Goal: Task Accomplishment & Management: Use online tool/utility

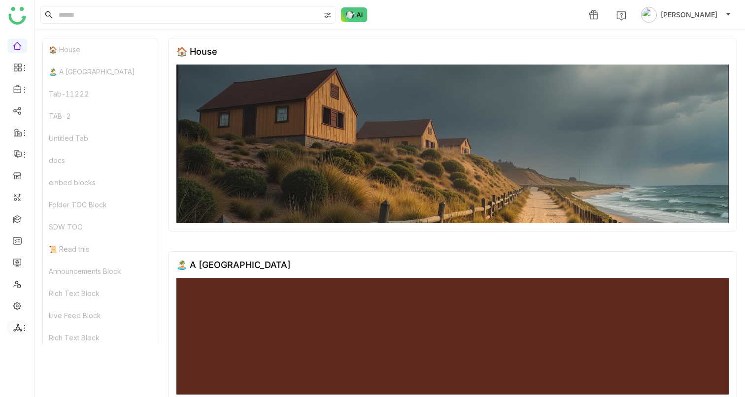
click at [18, 326] on icon at bounding box center [17, 327] width 9 height 9
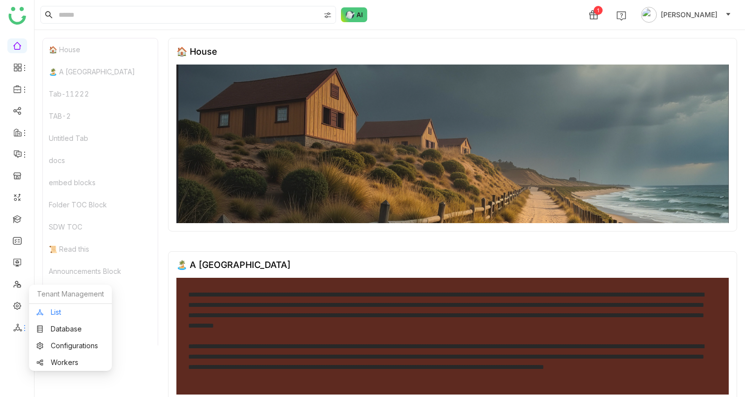
click at [53, 312] on link "List" at bounding box center [70, 312] width 68 height 7
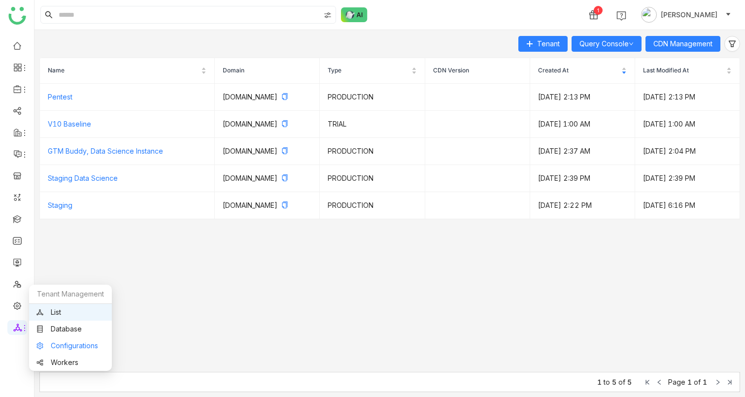
click at [54, 349] on link "Configurations" at bounding box center [70, 345] width 68 height 7
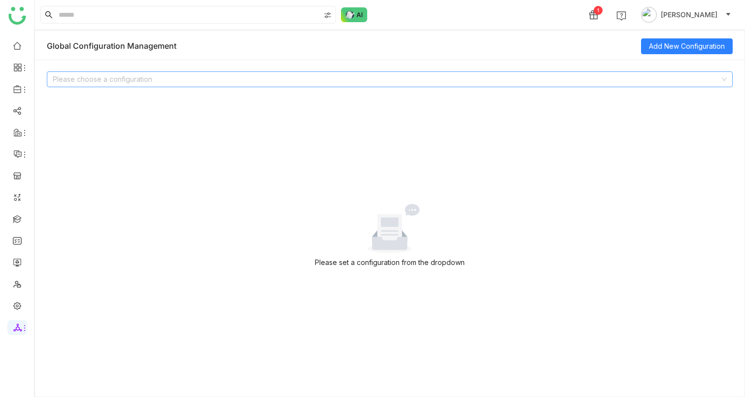
click at [136, 85] on input at bounding box center [386, 79] width 667 height 15
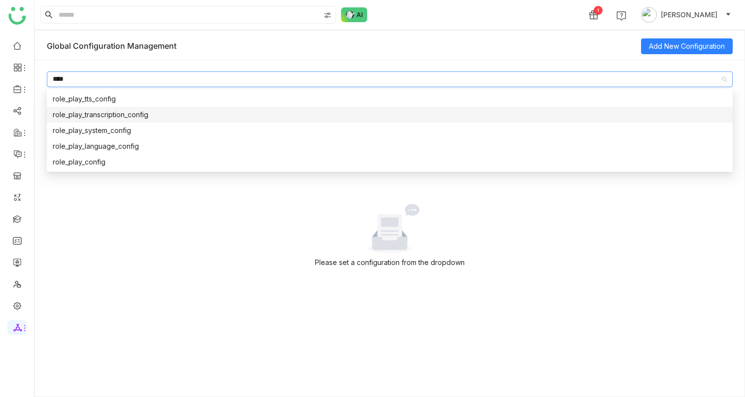
type input "****"
click at [102, 113] on div "role_play_transcription_config" at bounding box center [390, 114] width 674 height 11
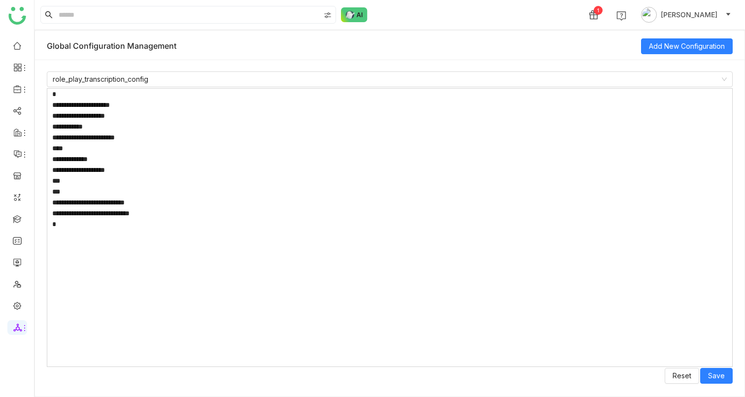
click at [184, 216] on textarea "**********" at bounding box center [390, 227] width 686 height 279
click at [183, 215] on textarea "**********" at bounding box center [390, 227] width 686 height 279
paste textarea "**********"
type textarea "**********"
click at [718, 370] on button "Save" at bounding box center [716, 376] width 33 height 16
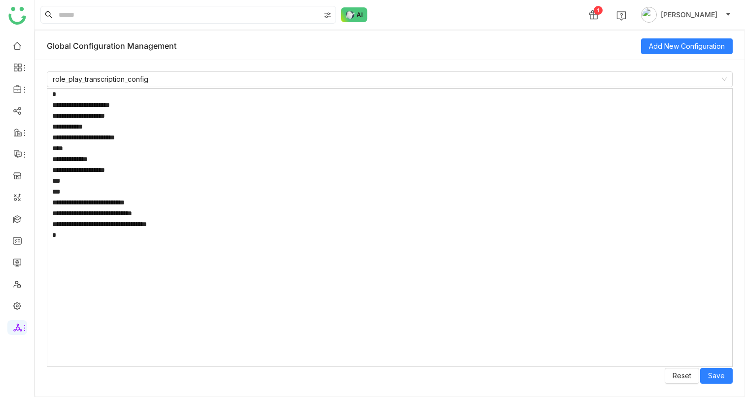
click at [157, 226] on textarea "**********" at bounding box center [390, 227] width 686 height 279
click at [15, 223] on link at bounding box center [17, 218] width 9 height 8
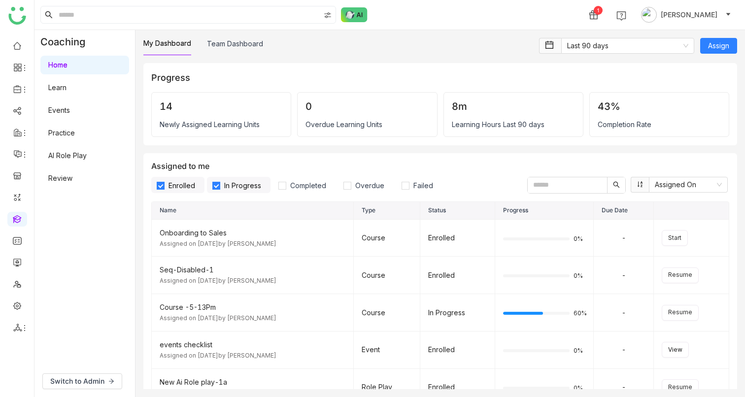
click at [84, 160] on link "AI Role Play" at bounding box center [67, 155] width 38 height 8
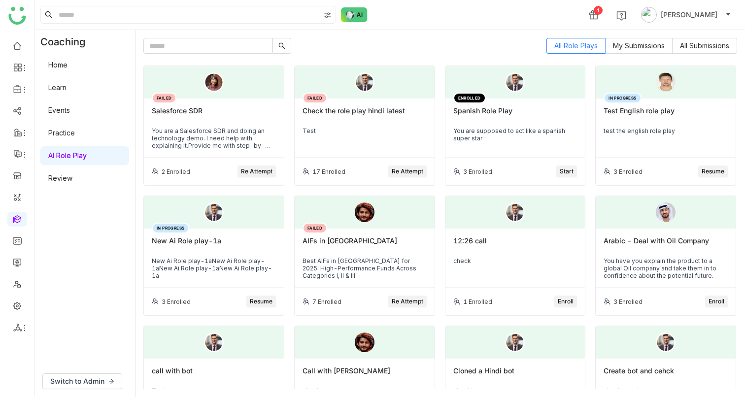
click at [264, 174] on span "Re Attempt" at bounding box center [257, 171] width 32 height 9
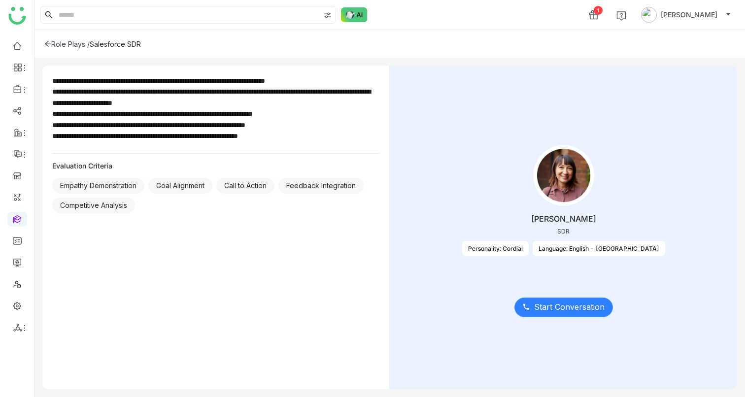
click at [555, 316] on button "Start Conversation" at bounding box center [563, 308] width 99 height 20
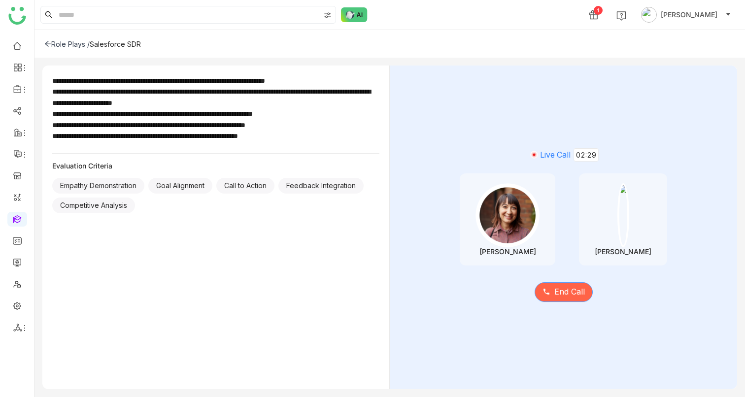
click at [554, 293] on span "End Call" at bounding box center [569, 292] width 31 height 12
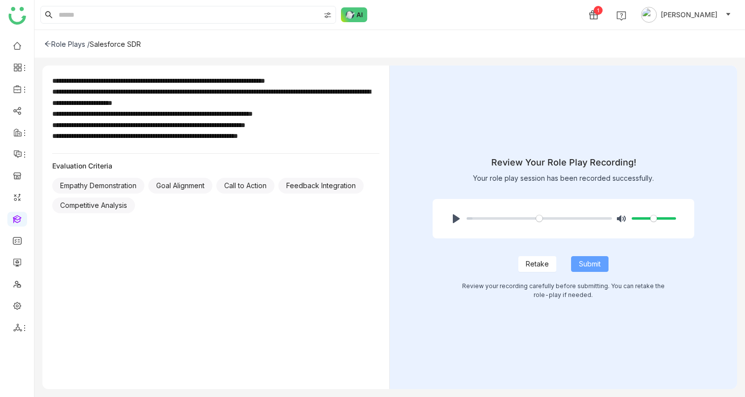
click at [583, 261] on span "Submit" at bounding box center [590, 264] width 22 height 11
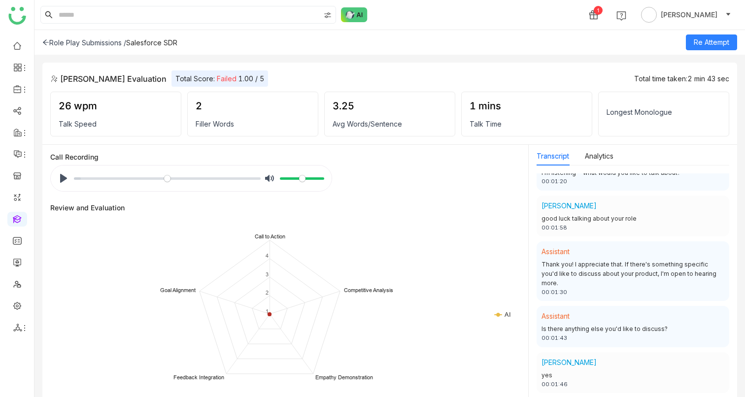
scroll to position [467, 0]
drag, startPoint x: 551, startPoint y: 226, endPoint x: 586, endPoint y: 226, distance: 34.5
click at [586, 226] on div "00:01:58" at bounding box center [632, 227] width 183 height 8
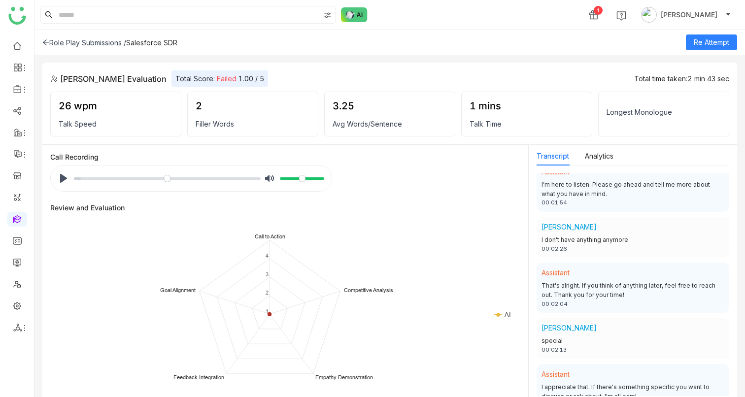
scroll to position [817, 0]
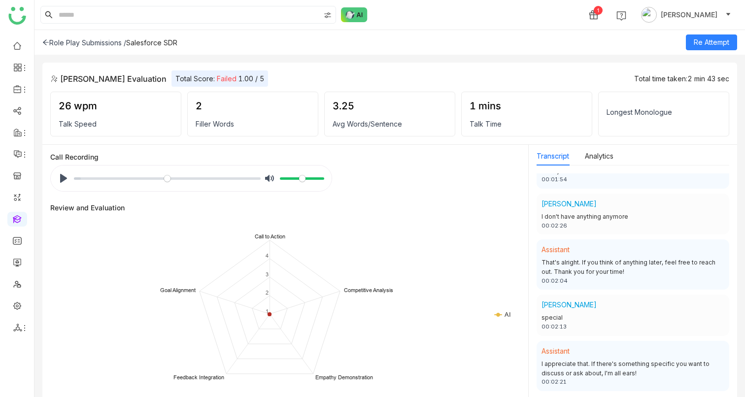
drag, startPoint x: 543, startPoint y: 327, endPoint x: 586, endPoint y: 327, distance: 42.4
click at [586, 327] on div "00:02:13" at bounding box center [632, 327] width 183 height 8
drag, startPoint x: 544, startPoint y: 227, endPoint x: 591, endPoint y: 227, distance: 46.8
click at [591, 227] on div "00:02:26" at bounding box center [632, 226] width 183 height 8
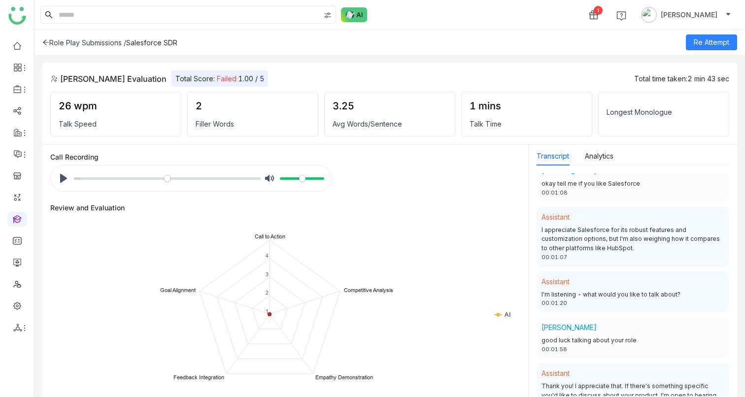
scroll to position [344, 0]
click at [58, 173] on button "Pause Play" at bounding box center [64, 178] width 16 height 16
click at [108, 177] on input "Seek" at bounding box center [167, 178] width 187 height 9
click at [132, 175] on input "Seek" at bounding box center [167, 178] width 187 height 9
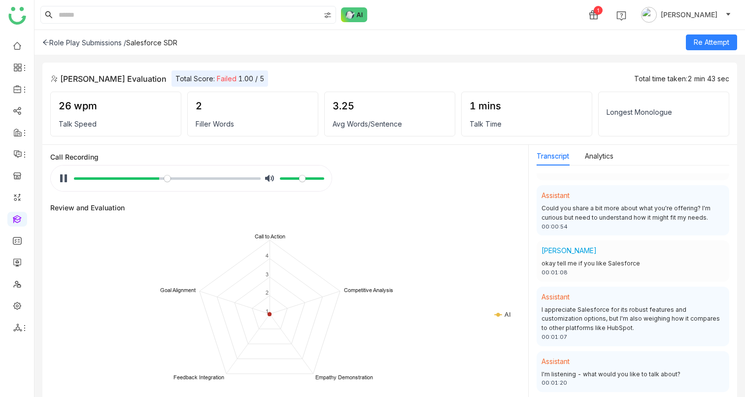
scroll to position [245, 0]
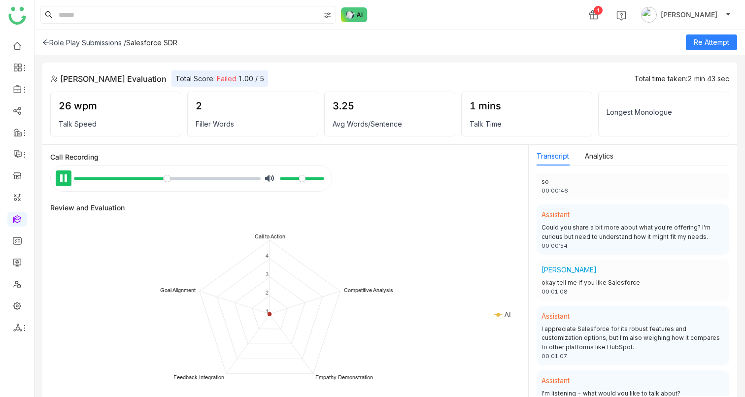
click at [67, 179] on button "Pause Play" at bounding box center [64, 178] width 16 height 16
click at [152, 178] on input "Seek" at bounding box center [167, 178] width 187 height 9
click at [66, 178] on button "Pause Play" at bounding box center [64, 178] width 16 height 16
click at [149, 179] on input "Seek" at bounding box center [167, 178] width 187 height 9
click at [142, 179] on input "Seek" at bounding box center [167, 178] width 187 height 9
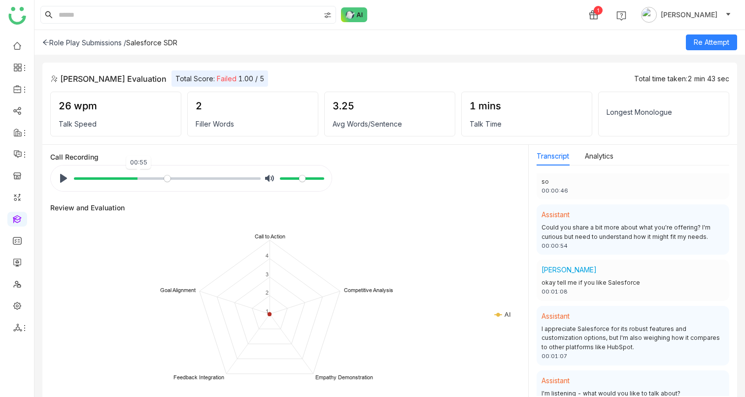
click at [137, 178] on input "Seek" at bounding box center [167, 178] width 187 height 9
click at [66, 178] on button "Pause Play" at bounding box center [64, 178] width 16 height 16
click at [58, 174] on button "Pause Play" at bounding box center [64, 178] width 16 height 16
click at [57, 176] on button "Pause Play" at bounding box center [64, 178] width 16 height 16
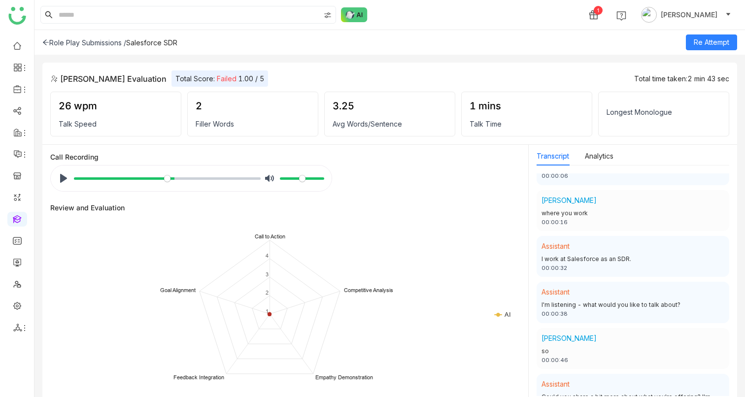
scroll to position [0, 0]
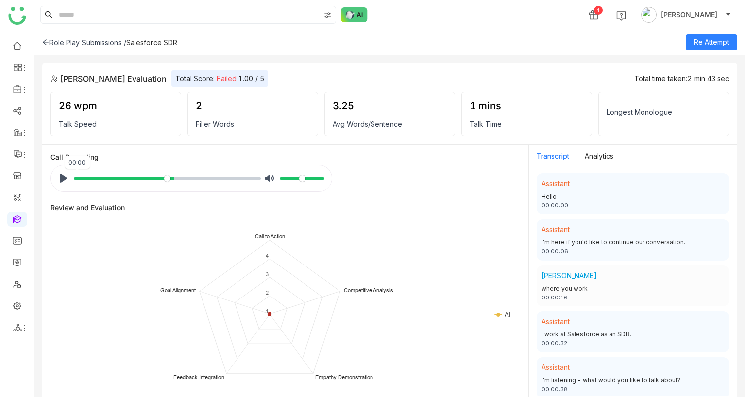
click at [74, 177] on input "Seek" at bounding box center [167, 178] width 187 height 9
click at [67, 177] on button "Pause Play" at bounding box center [64, 178] width 16 height 16
click at [64, 175] on button "Pause Play" at bounding box center [64, 178] width 16 height 16
drag, startPoint x: 121, startPoint y: 179, endPoint x: 63, endPoint y: 180, distance: 58.1
click at [74, 180] on input "Seek" at bounding box center [167, 178] width 187 height 9
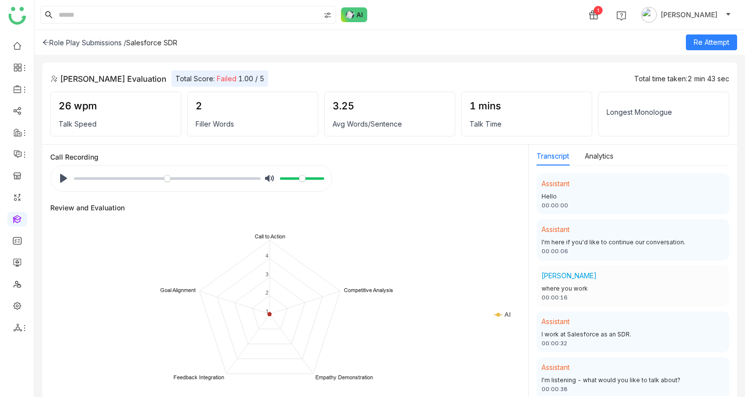
click at [63, 180] on button "Pause Play" at bounding box center [64, 178] width 16 height 16
click at [61, 179] on button "Pause Play" at bounding box center [64, 178] width 16 height 16
type input "****"
click at [68, 181] on button "Pause Play" at bounding box center [64, 178] width 16 height 16
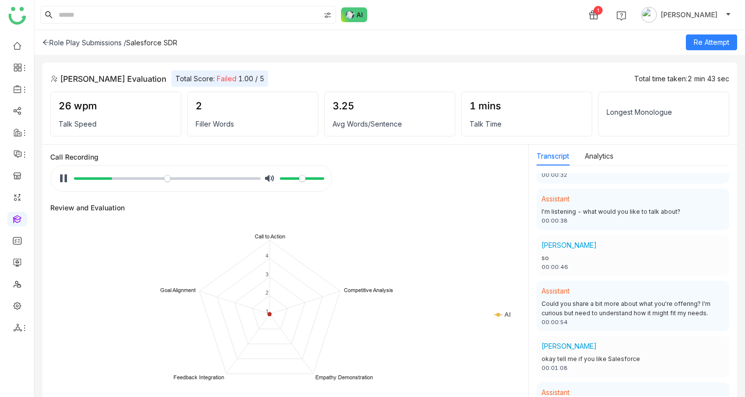
scroll to position [169, 0]
click at [66, 177] on button "Pause Play" at bounding box center [64, 178] width 16 height 16
type input "*****"
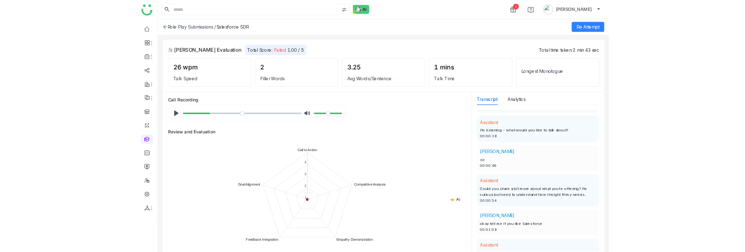
scroll to position [179, 0]
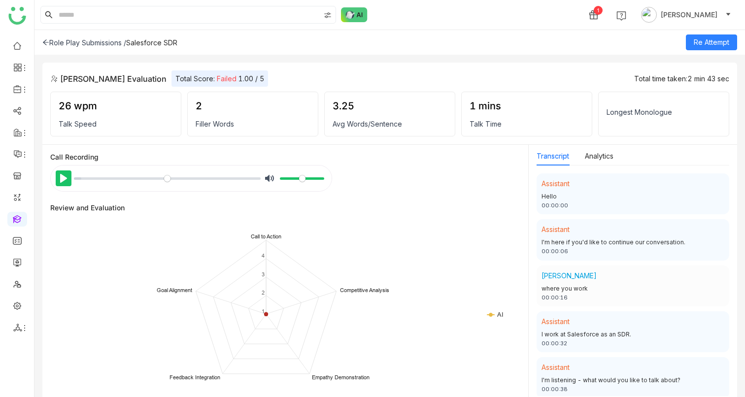
click at [63, 180] on button "Pause Play" at bounding box center [64, 178] width 16 height 16
type input "*****"
click at [63, 176] on button "Pause Play" at bounding box center [64, 178] width 16 height 16
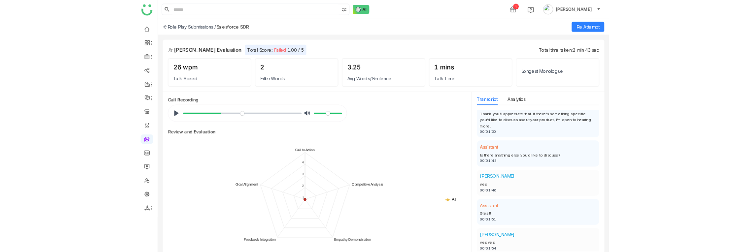
scroll to position [563, 0]
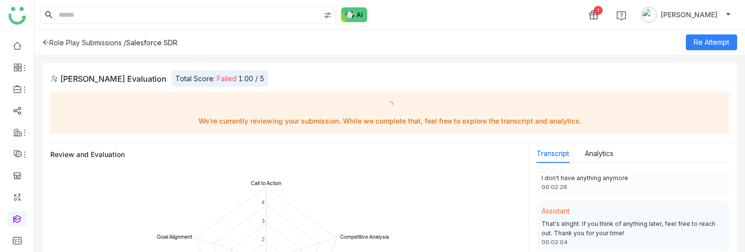
scroll to position [854, 0]
click at [105, 42] on div "Role Play Submissions /" at bounding box center [84, 42] width 84 height 8
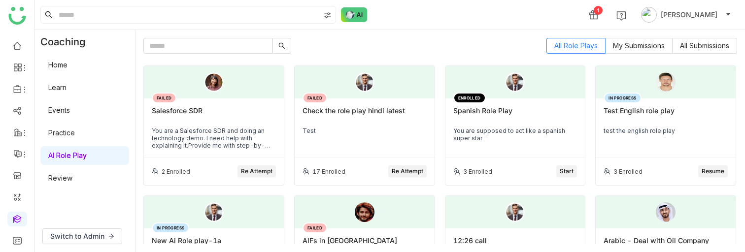
click at [261, 167] on span "Re Attempt" at bounding box center [257, 171] width 32 height 9
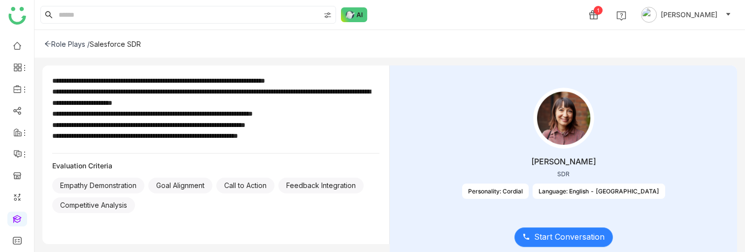
click at [548, 234] on span "Start Conversation" at bounding box center [569, 237] width 70 height 12
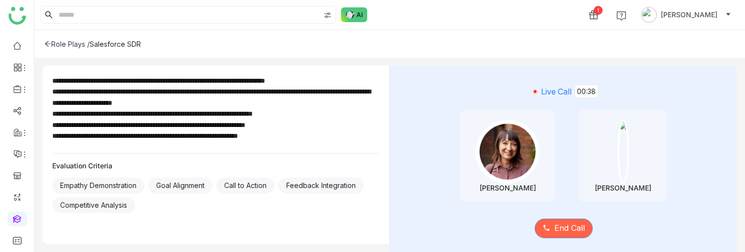
click at [548, 235] on button "End Call" at bounding box center [564, 229] width 58 height 20
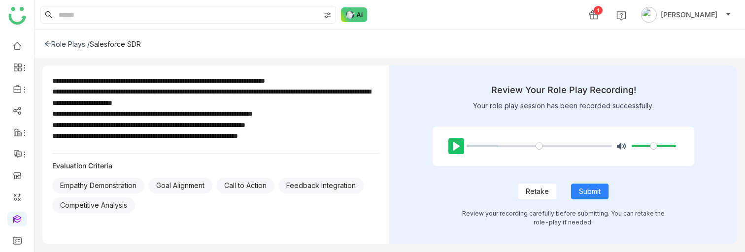
click at [453, 149] on button "Pause Play" at bounding box center [456, 146] width 16 height 16
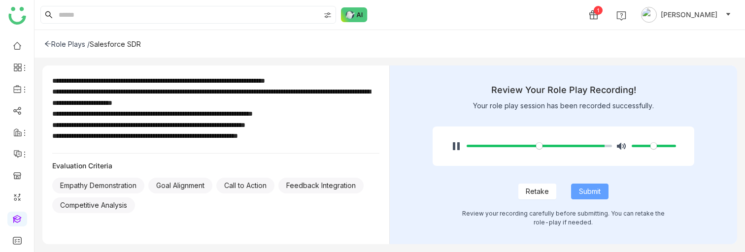
click at [584, 193] on span "Submit" at bounding box center [590, 191] width 22 height 11
type input "***"
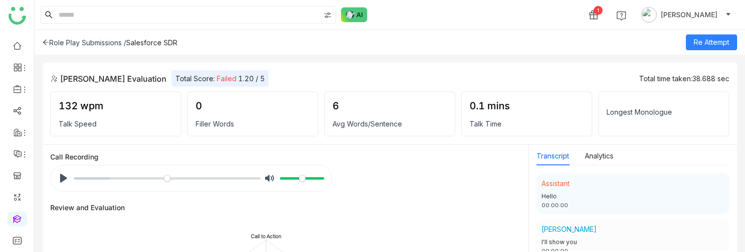
click at [94, 44] on div "Role Play Submissions /" at bounding box center [84, 42] width 84 height 8
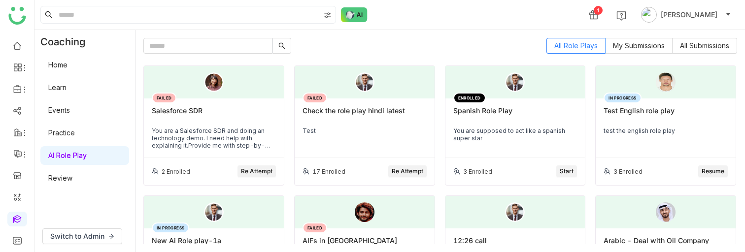
click at [257, 175] on button "Re Attempt" at bounding box center [256, 172] width 38 height 12
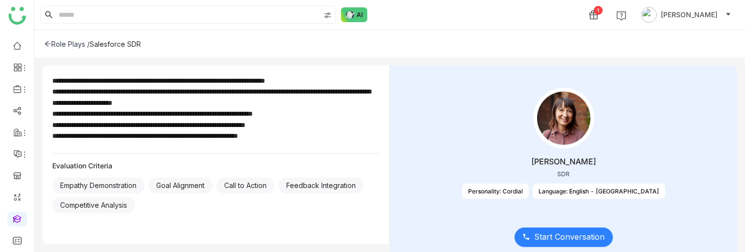
click at [551, 231] on span "Start Conversation" at bounding box center [569, 237] width 70 height 12
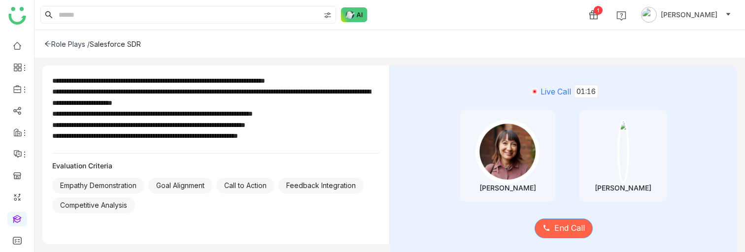
click at [560, 233] on span "End Call" at bounding box center [569, 228] width 31 height 12
